Goal: Task Accomplishment & Management: Manage account settings

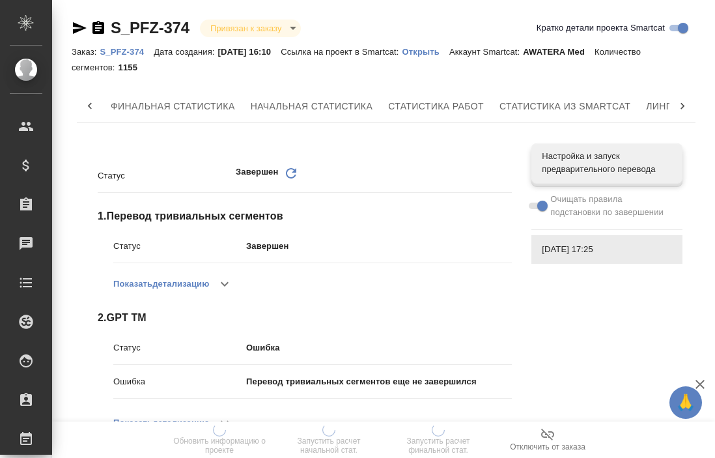
scroll to position [0, 337]
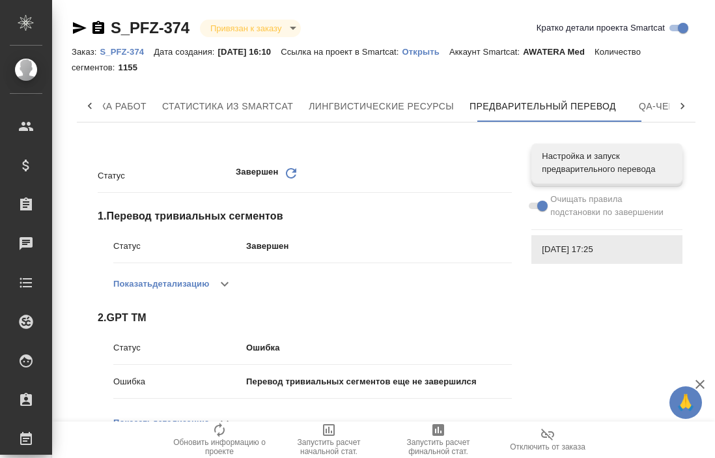
click at [679, 105] on icon at bounding box center [682, 106] width 13 height 13
click at [87, 105] on icon at bounding box center [89, 106] width 13 height 13
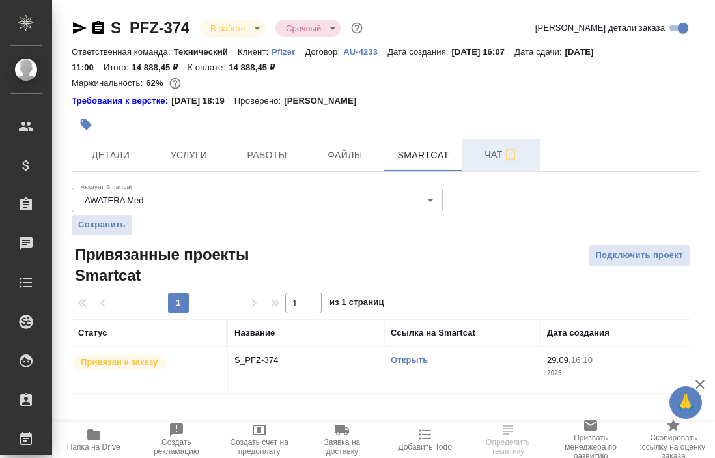
click at [492, 152] on span "Чат" at bounding box center [501, 155] width 63 height 16
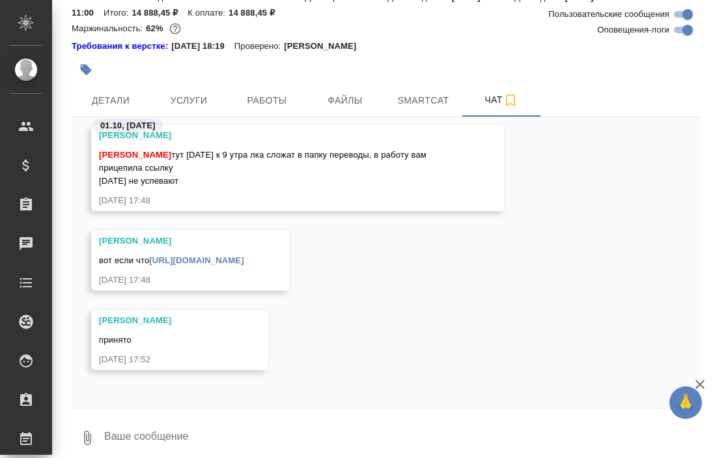
scroll to position [64, 0]
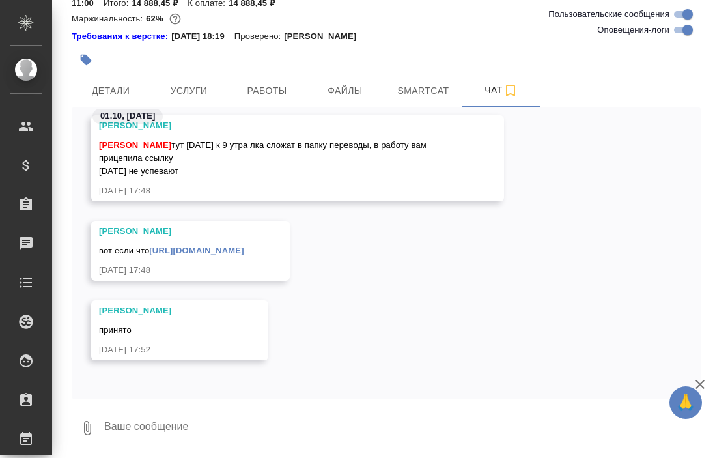
click at [244, 247] on link "[URL][DOMAIN_NAME]" at bounding box center [196, 251] width 94 height 10
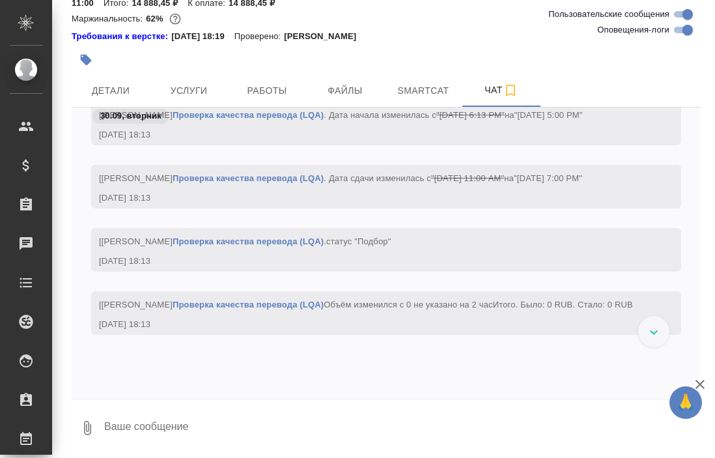
scroll to position [0, 0]
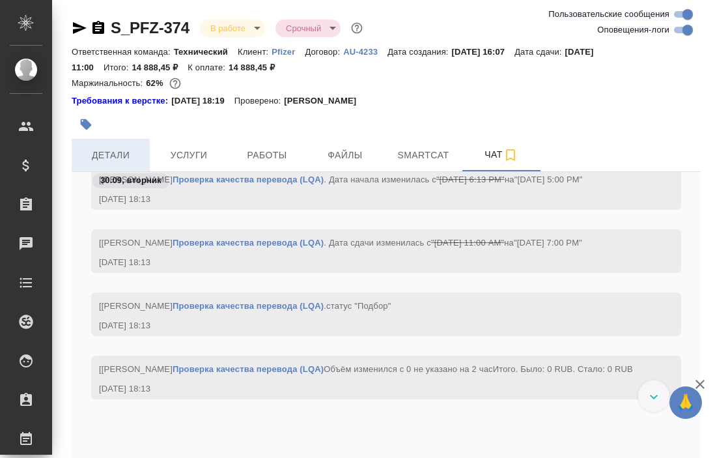
click at [107, 156] on span "Детали" at bounding box center [110, 155] width 63 height 16
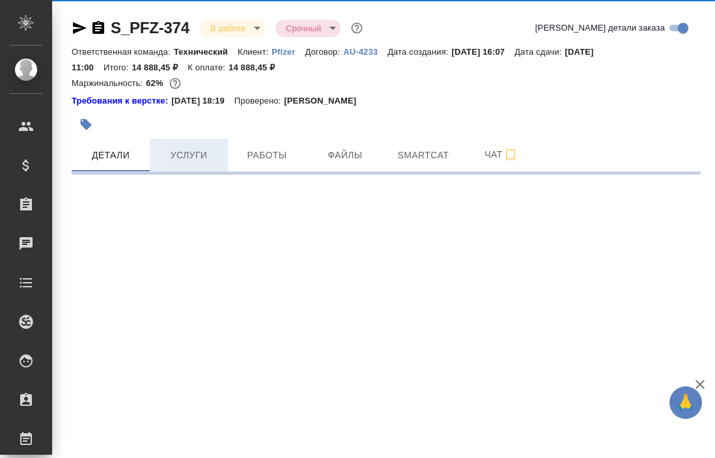
select select "RU"
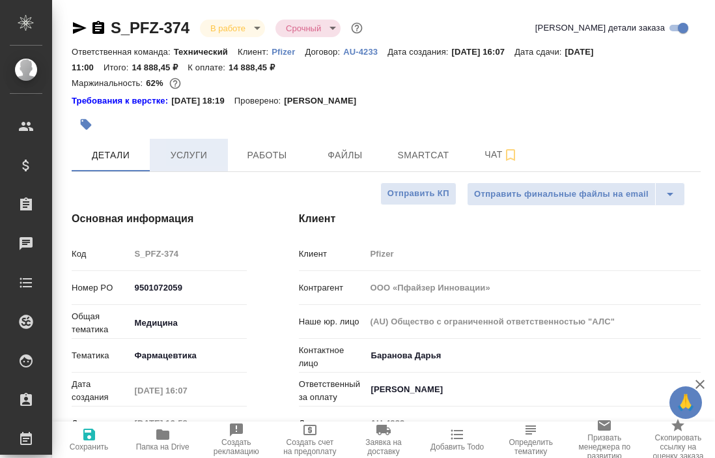
type textarea "x"
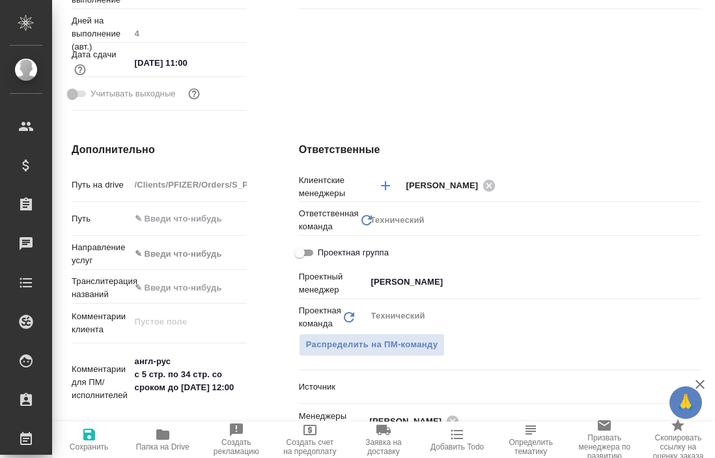
scroll to position [428, 0]
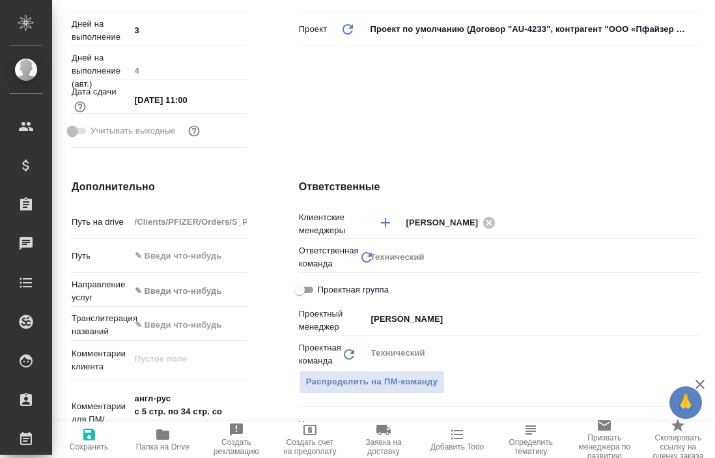
type textarea "x"
